Goal: Task Accomplishment & Management: Use online tool/utility

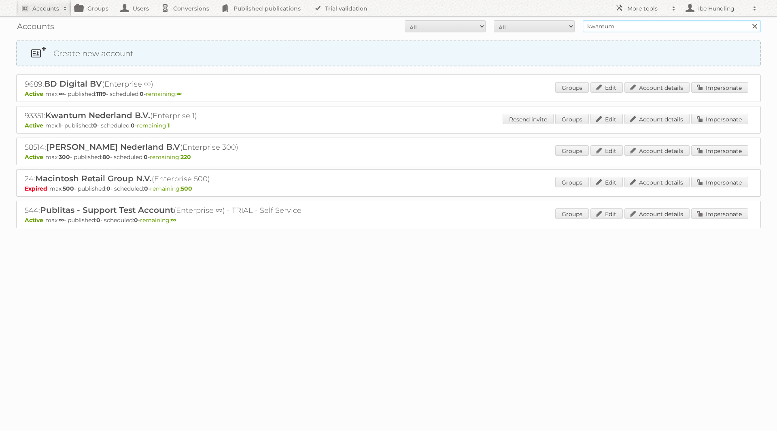
drag, startPoint x: 620, startPoint y: 28, endPoint x: 548, endPoint y: 41, distance: 73.2
click at [557, 31] on form "All Active Expired Pending All Paid Trials Self service kwantum Search" at bounding box center [388, 26] width 745 height 12
type input "9"
type input "kruidvat"
click at [749, 20] on input "Search" at bounding box center [755, 26] width 12 height 12
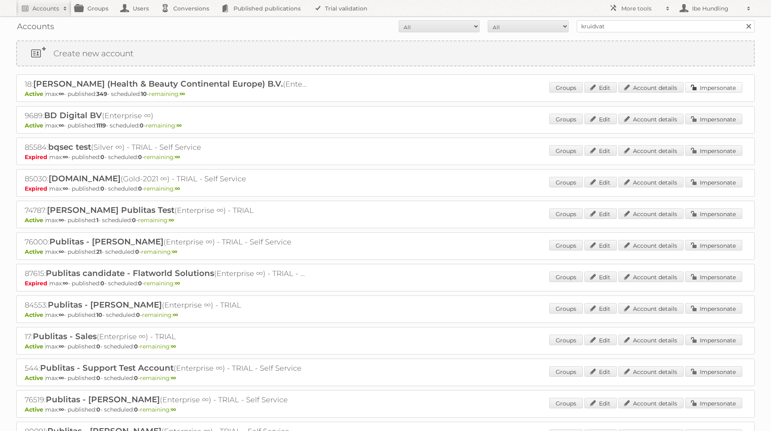
click at [721, 89] on link "Impersonate" at bounding box center [713, 87] width 57 height 11
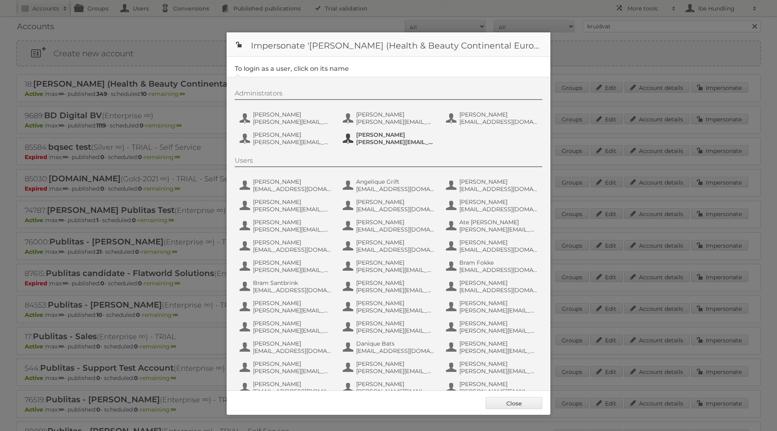
click at [382, 135] on span "[PERSON_NAME]" at bounding box center [395, 134] width 79 height 7
